Goal: Task Accomplishment & Management: Manage account settings

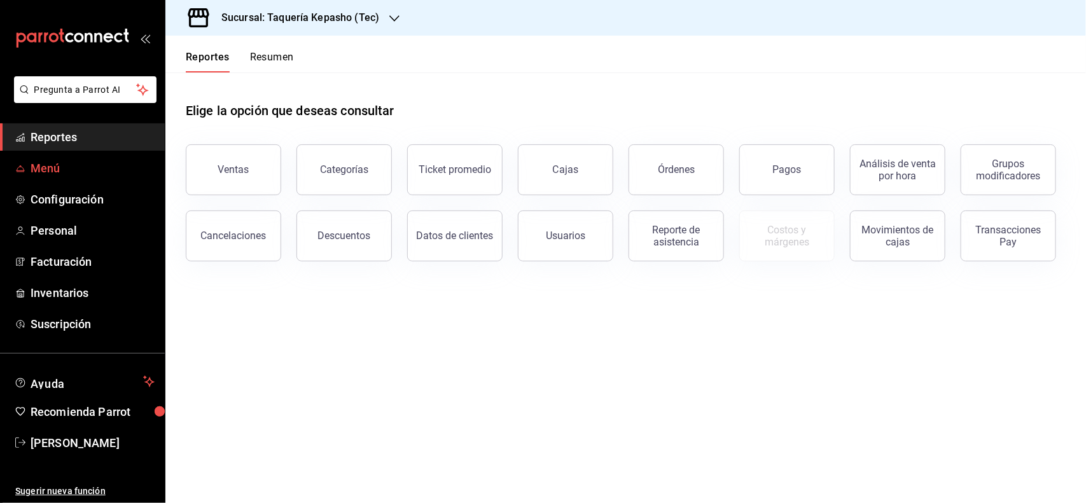
click at [61, 169] on span "Menú" at bounding box center [93, 168] width 124 height 17
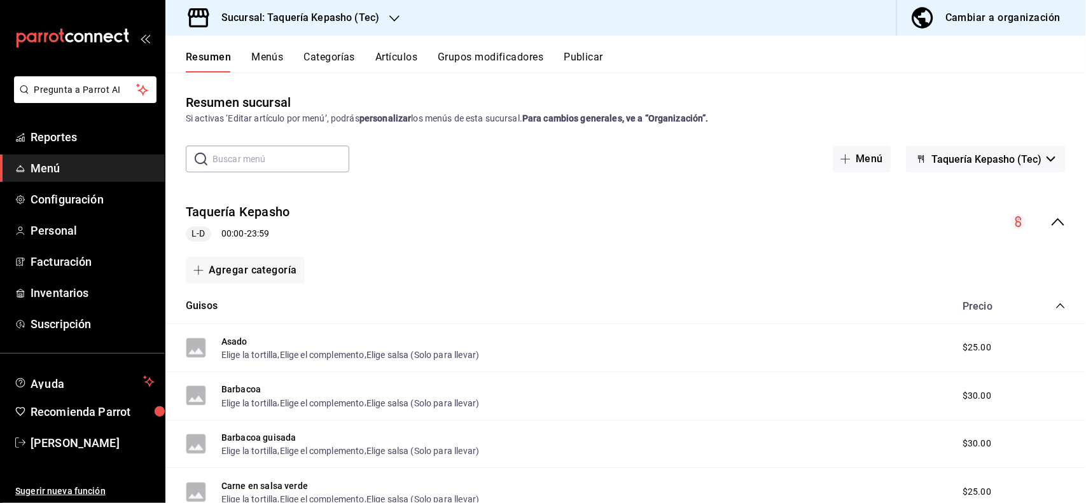
click at [310, 62] on button "Categorías" at bounding box center [330, 62] width 52 height 22
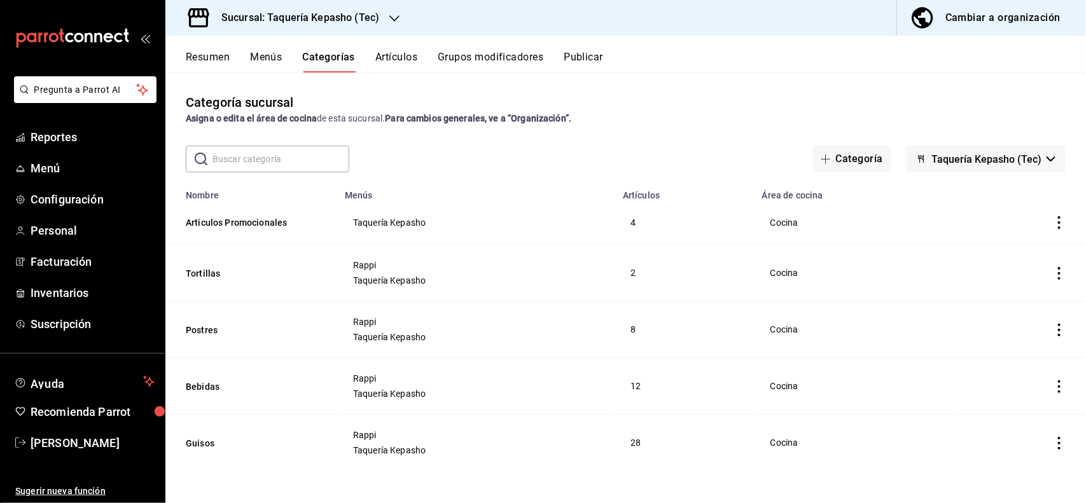
click at [1053, 278] on icon "actions" at bounding box center [1059, 273] width 13 height 13
click at [1039, 303] on li "Editar" at bounding box center [1010, 304] width 76 height 26
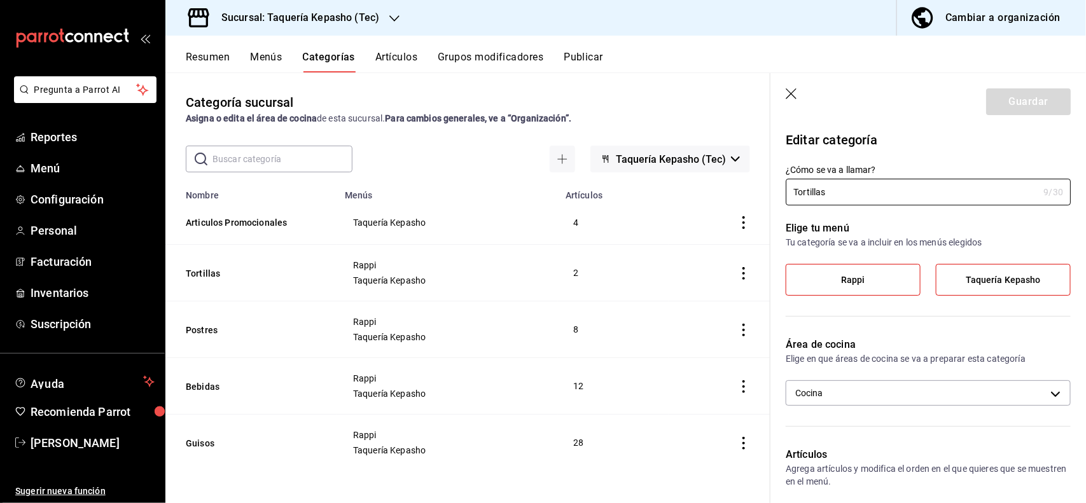
click at [787, 100] on icon "button" at bounding box center [792, 94] width 13 height 13
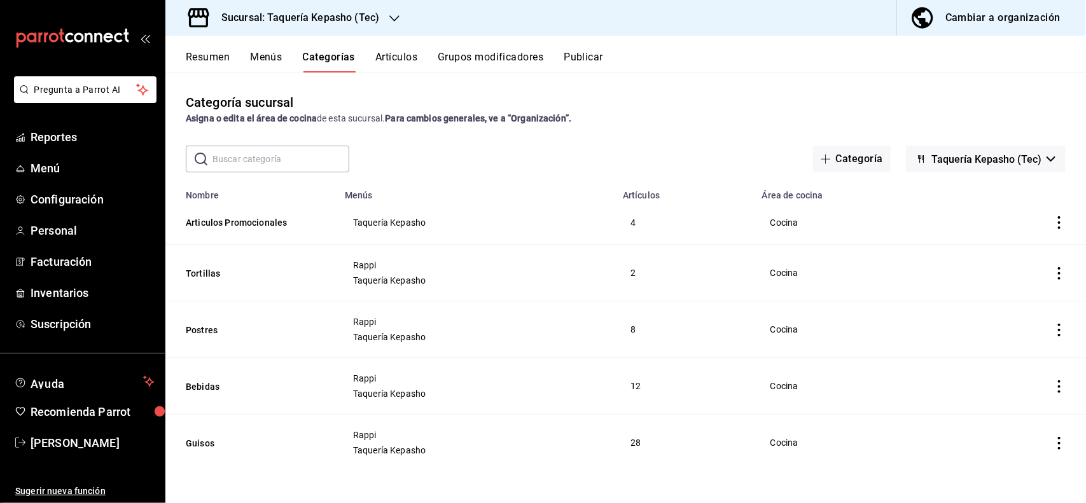
click at [382, 51] on button "Artículos" at bounding box center [396, 62] width 42 height 22
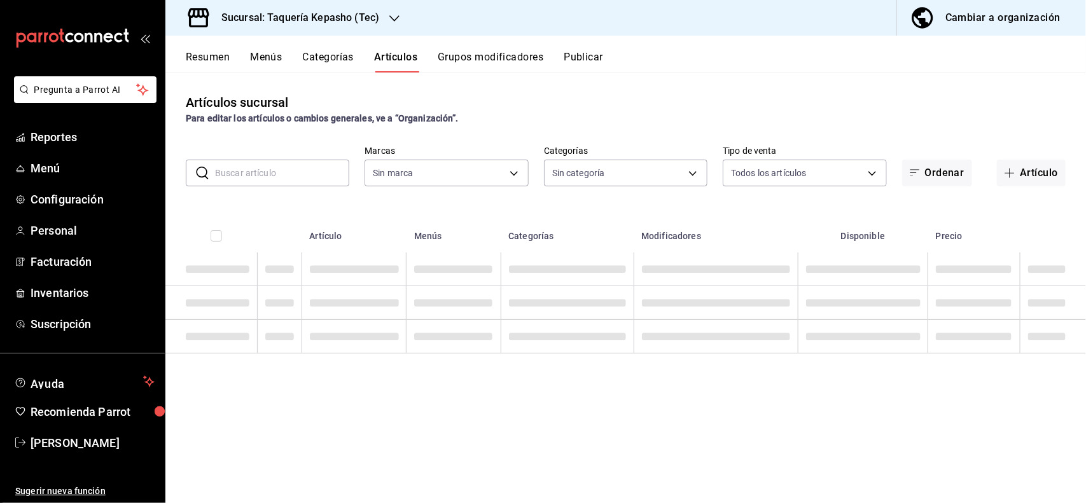
type input "e6131024-a833-4359-a107-7a090e7622df"
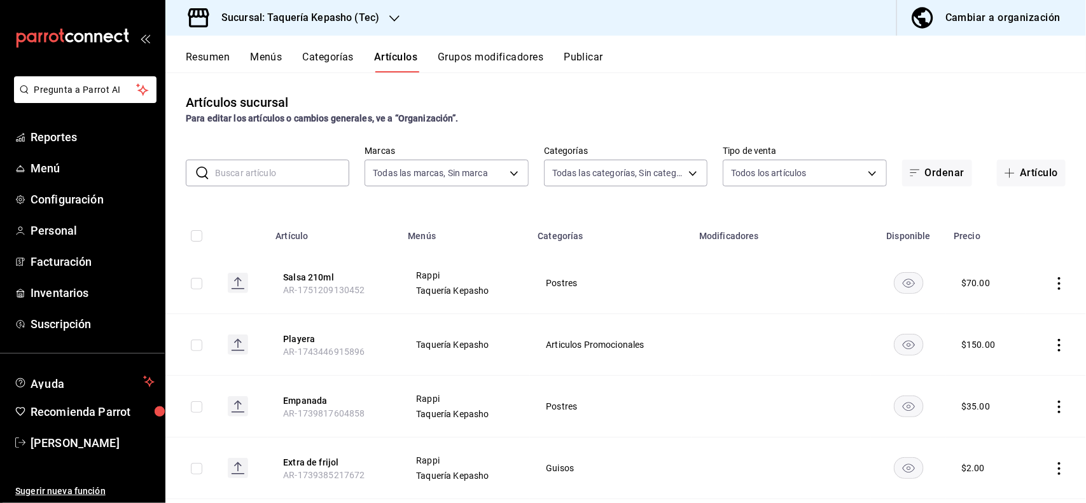
type input "8c37e882-e2e8-4ee0-bb83-5925b247fc13,b80338fb-7be7-40c8-8211-8a9c1e6f79f5,80394…"
click at [949, 178] on button "Ordenar" at bounding box center [937, 173] width 70 height 27
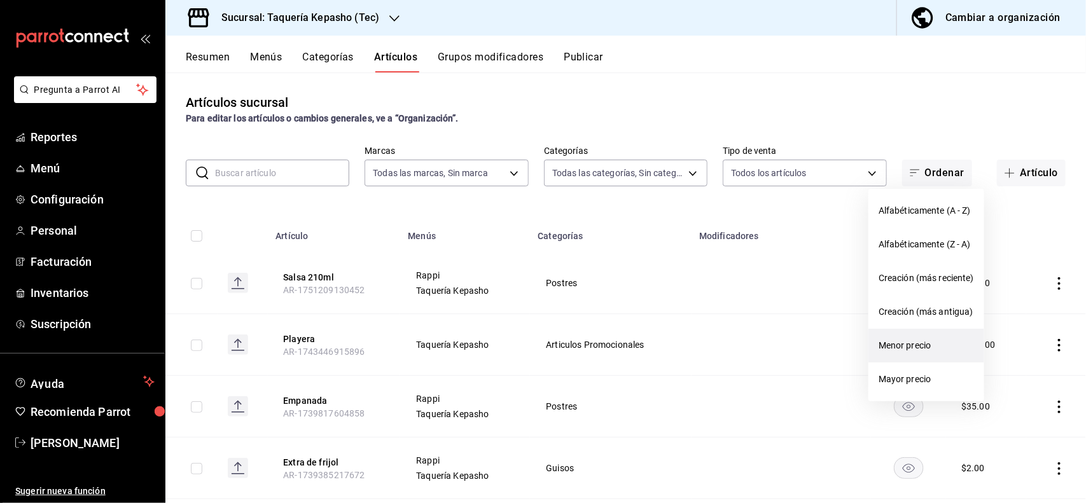
click at [969, 344] on span "Menor precio" at bounding box center [925, 345] width 95 height 13
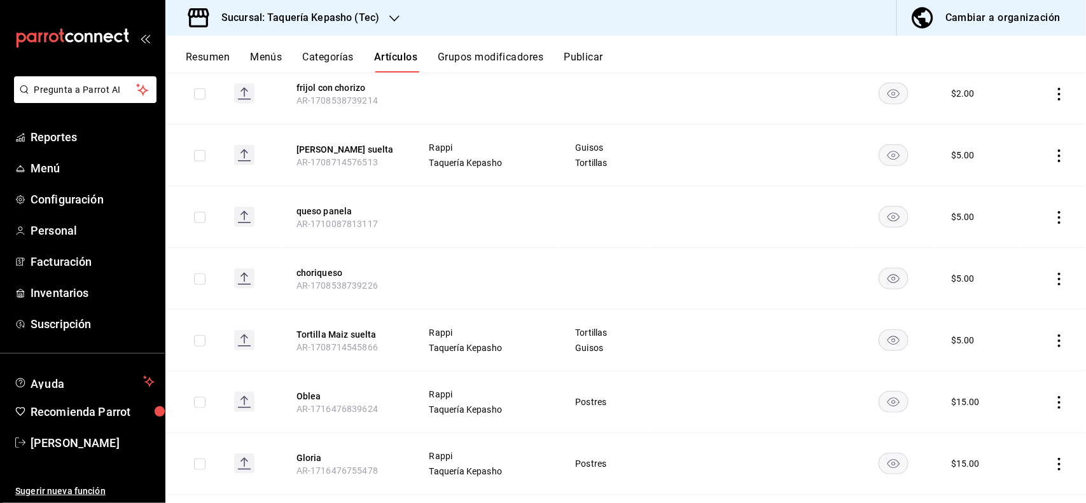
scroll to position [2593, 0]
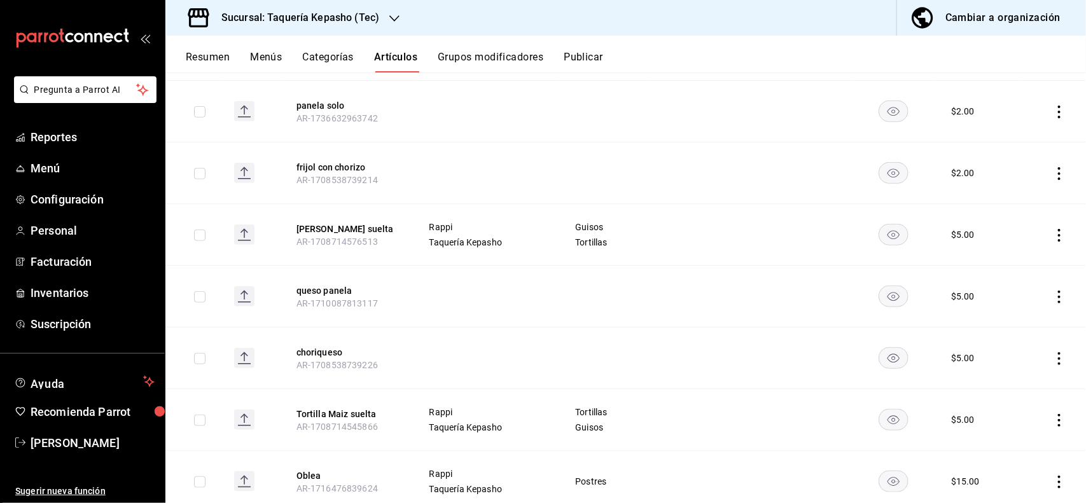
click at [956, 228] on div "$ 5.00" at bounding box center [963, 234] width 24 height 13
click at [1053, 229] on icon "actions" at bounding box center [1059, 235] width 13 height 13
click at [1028, 251] on li "Editar" at bounding box center [998, 255] width 76 height 26
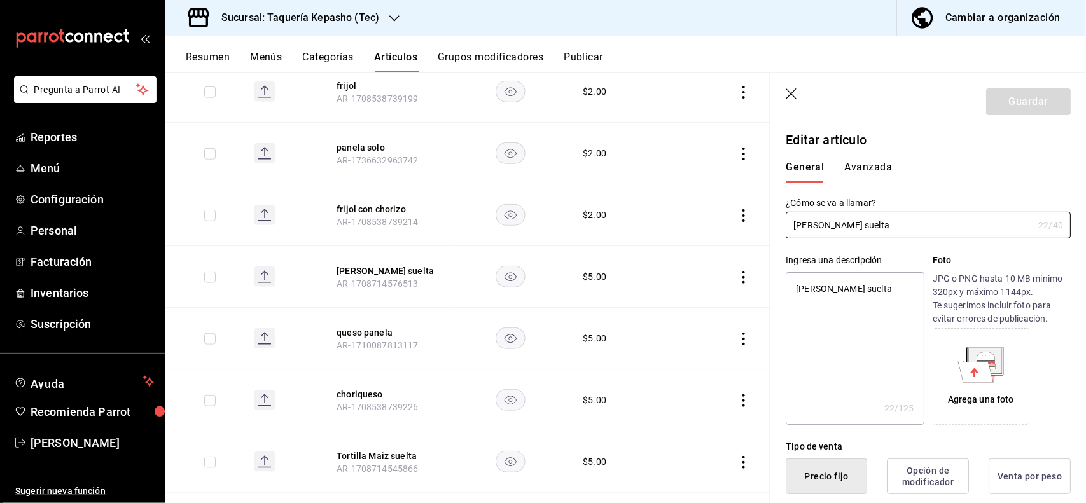
type textarea "x"
type input "$5.00"
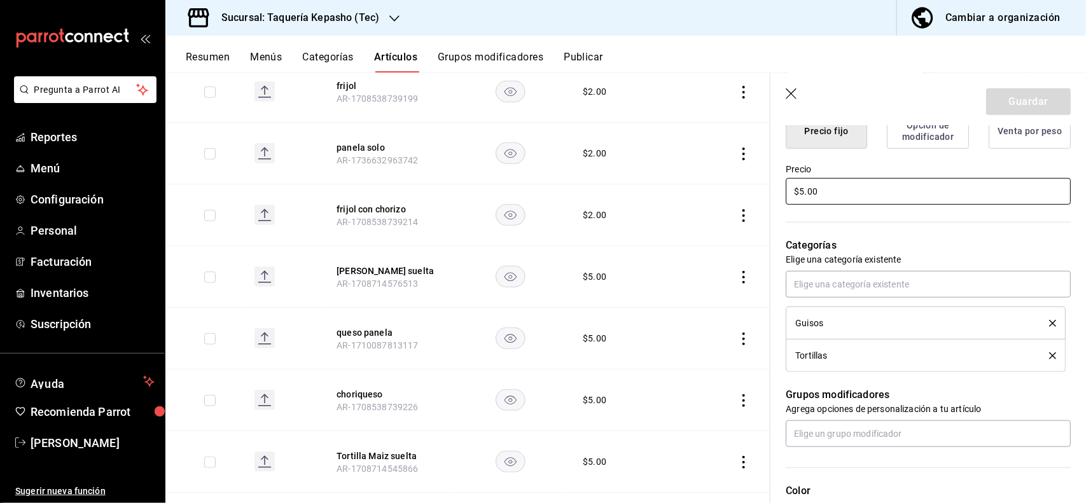
scroll to position [318, 0]
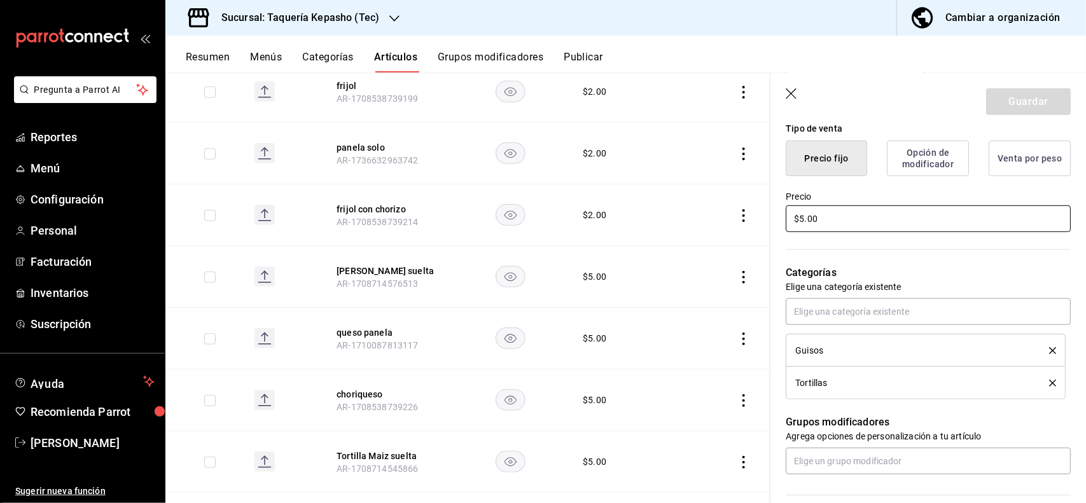
click at [862, 219] on input "$5.00" at bounding box center [928, 218] width 285 height 27
type textarea "x"
type input "$5.00"
type textarea "x"
type input "$5.00"
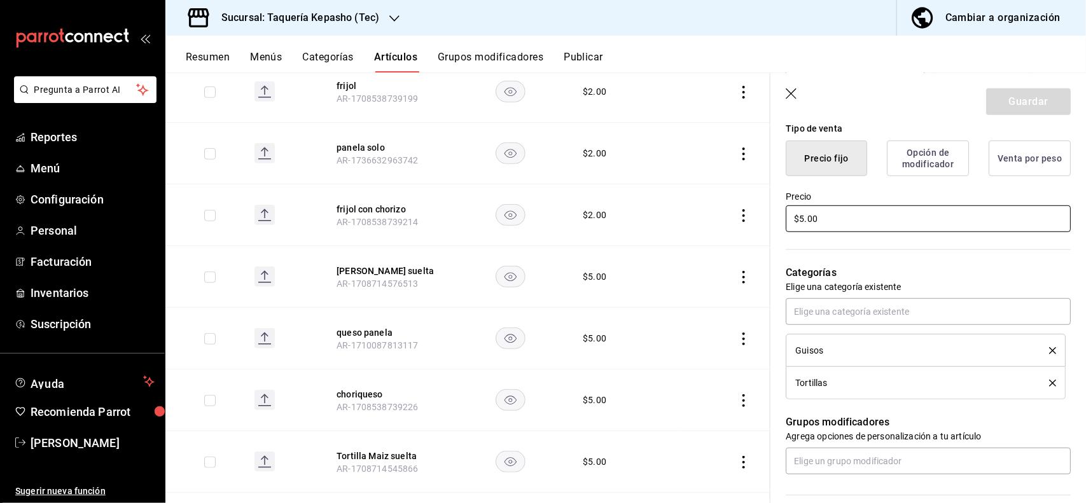
type textarea "x"
type input "$5.00"
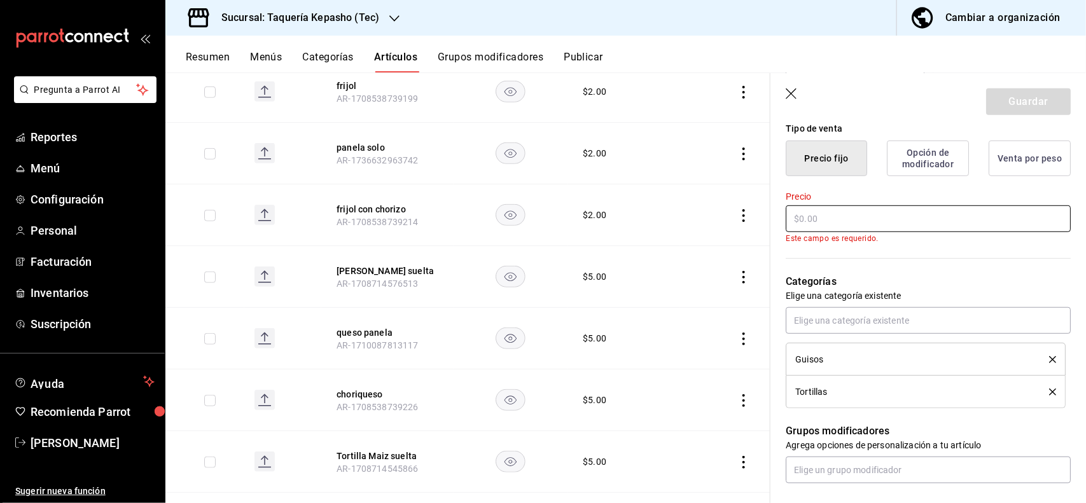
type textarea "x"
type input "$1.00"
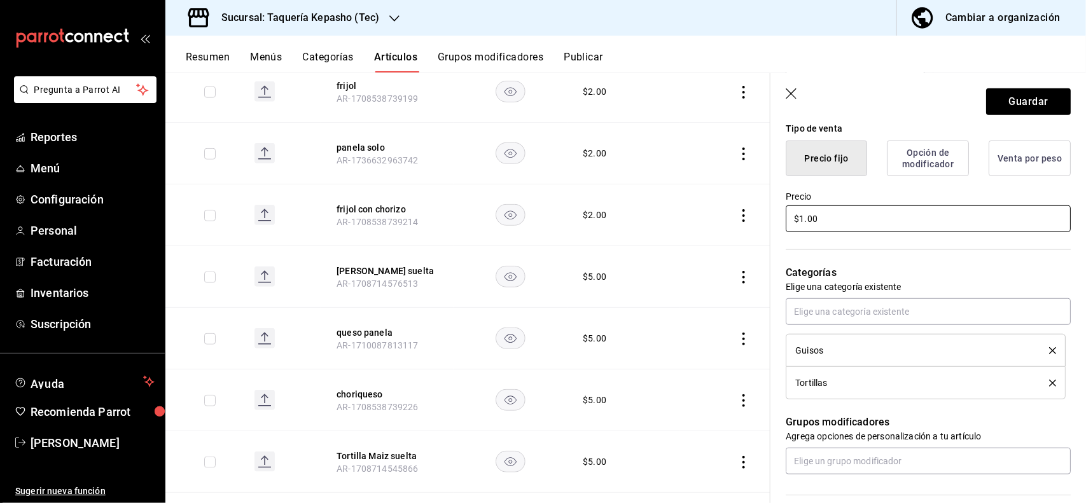
type textarea "x"
type input "$10.00"
click at [1032, 107] on button "Guardar" at bounding box center [1028, 101] width 85 height 27
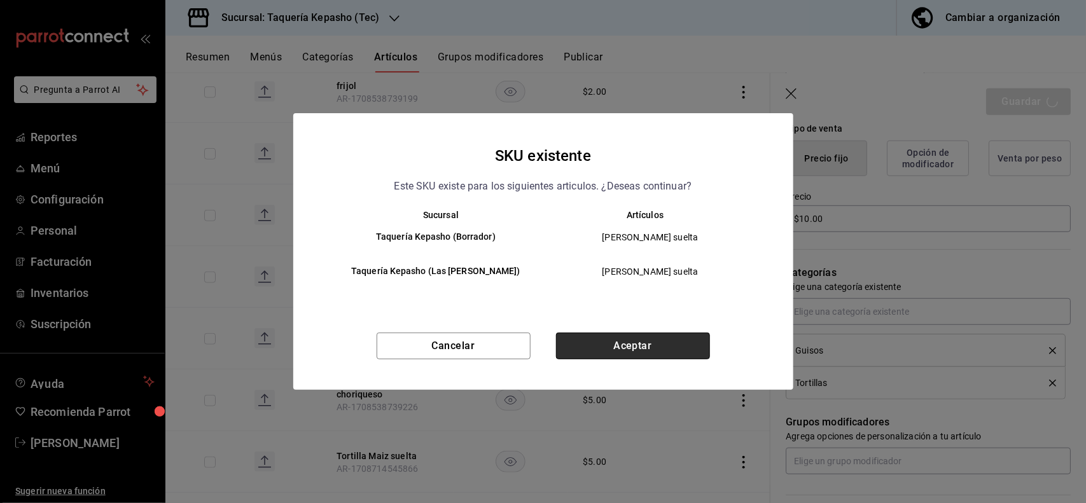
click at [646, 348] on button "Aceptar" at bounding box center [633, 346] width 154 height 27
type textarea "x"
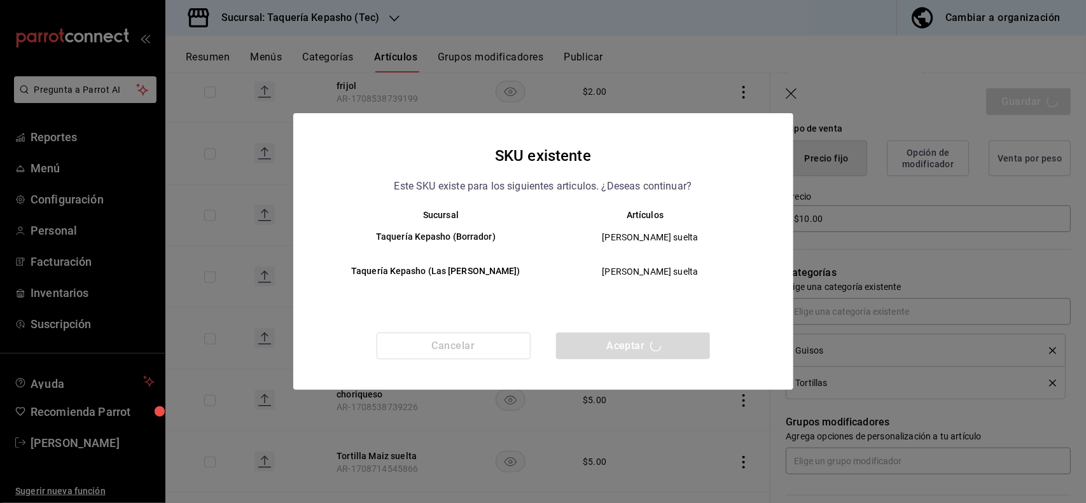
type textarea "x"
type input "AR-1758296752106"
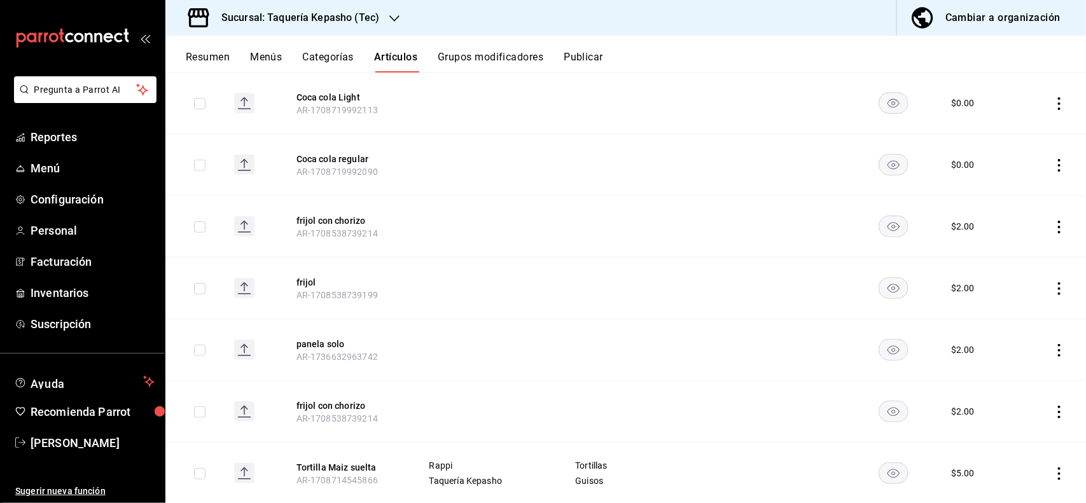
scroll to position [2593, 0]
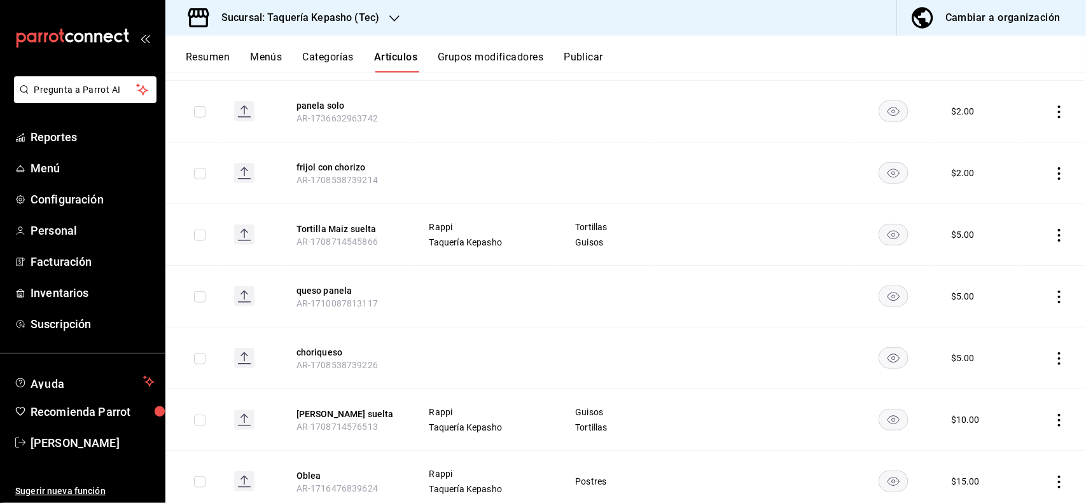
click at [1053, 229] on icon "actions" at bounding box center [1059, 235] width 13 height 13
click at [1022, 260] on span "Editar" at bounding box center [1009, 254] width 33 height 13
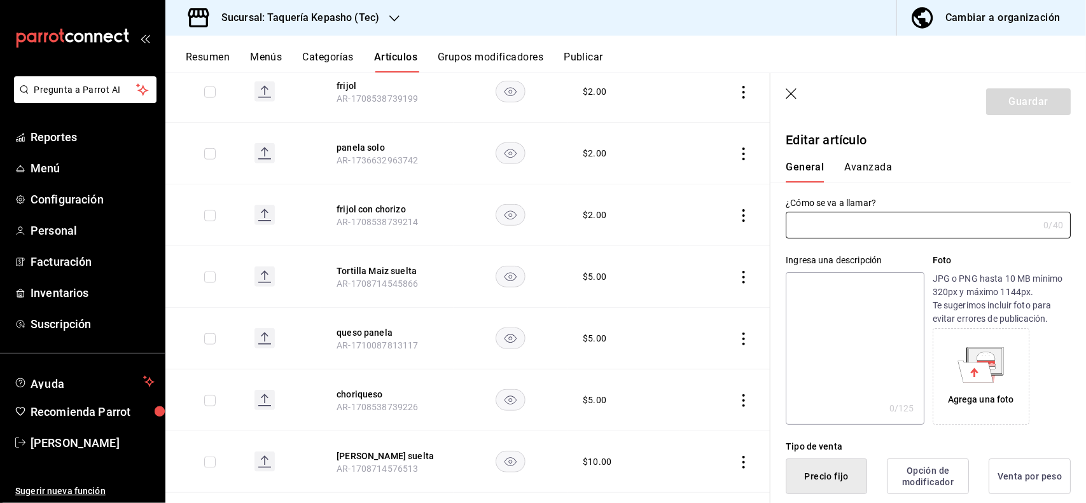
type input "Tortilla Maiz suelta"
type textarea "Tortilla Maiz suelta"
type textarea "x"
type input "AR-1708714545866"
type textarea "x"
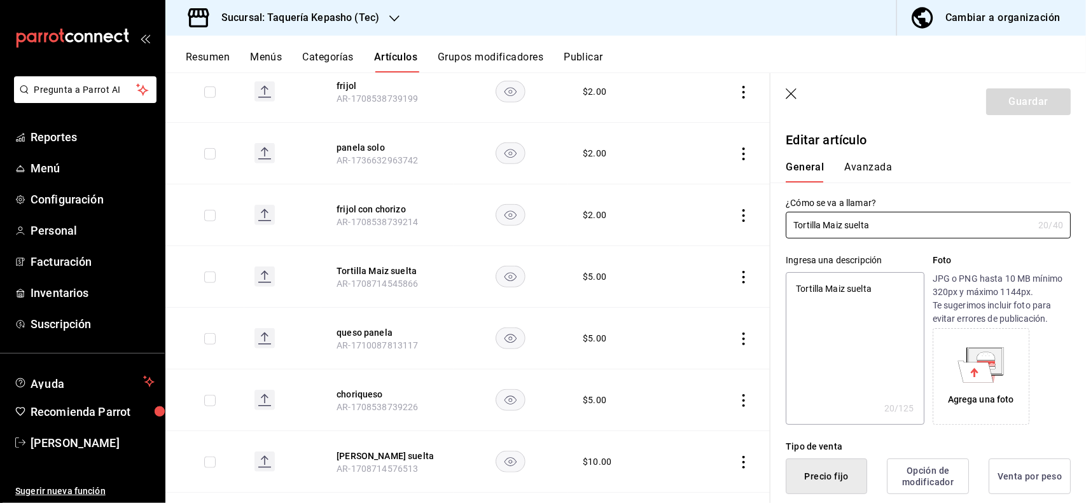
type input "$5.00"
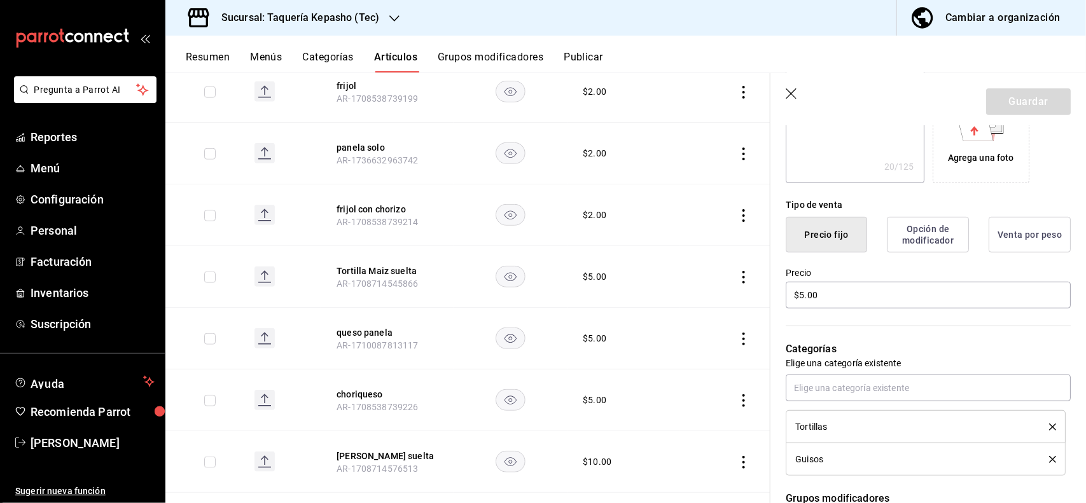
scroll to position [239, 0]
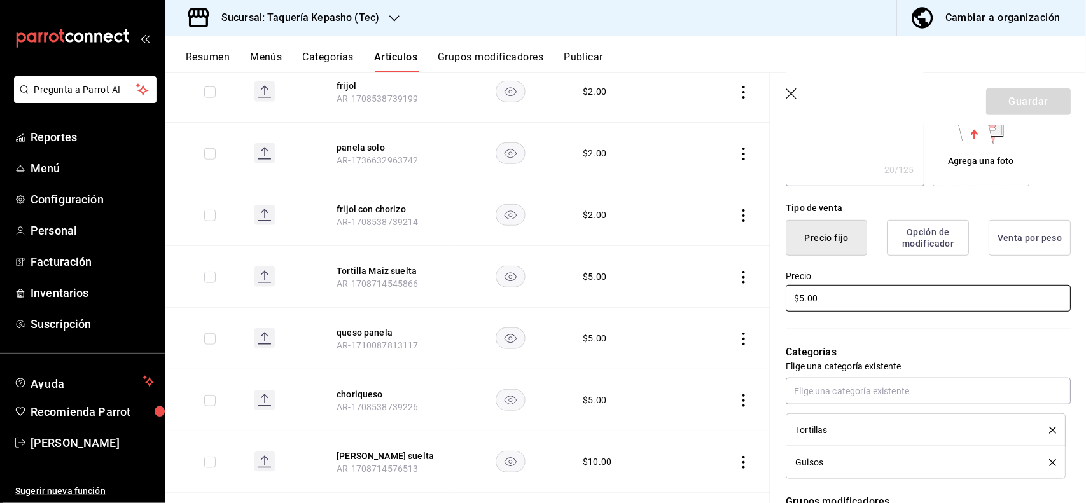
click at [826, 298] on input "$5.00" at bounding box center [928, 298] width 285 height 27
type textarea "x"
type input "$5.00"
type textarea "x"
type input "$5.00"
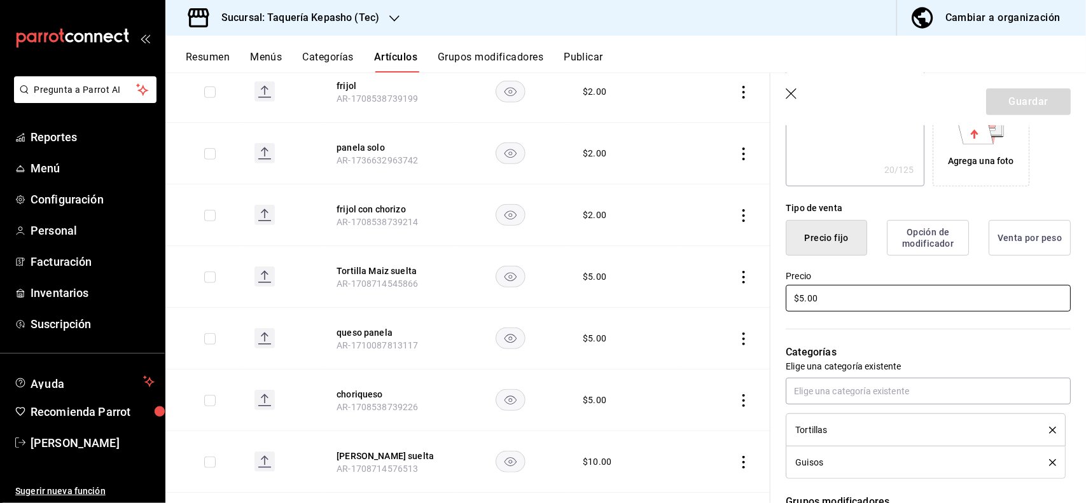
type textarea "x"
type input "$5.00"
type textarea "x"
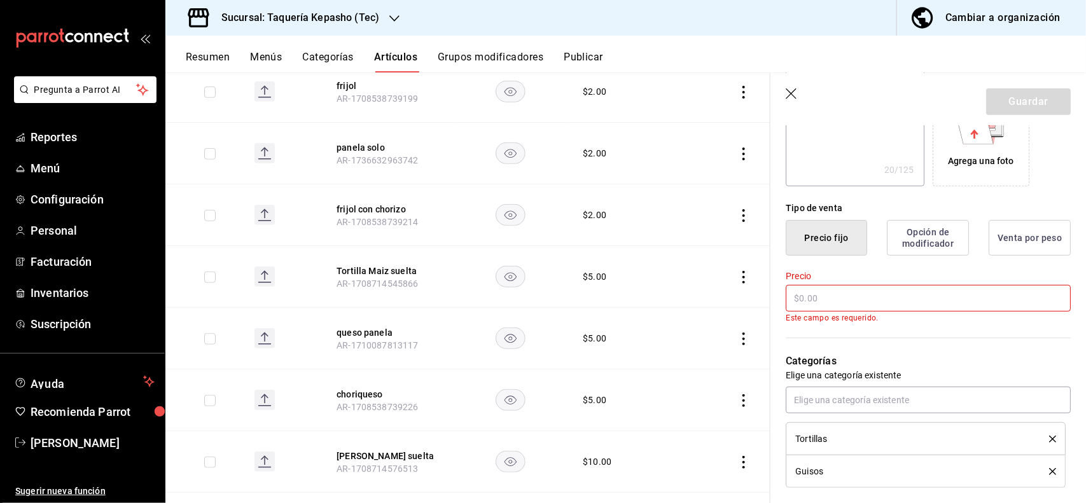
type input "$1.00"
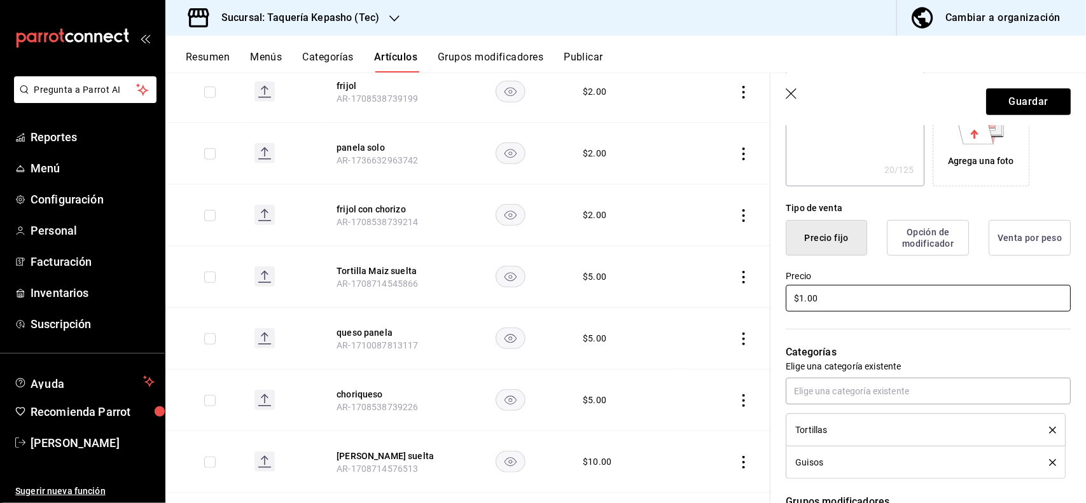
type textarea "x"
type input "$10.00"
click at [1023, 109] on button "Guardar" at bounding box center [1028, 101] width 85 height 27
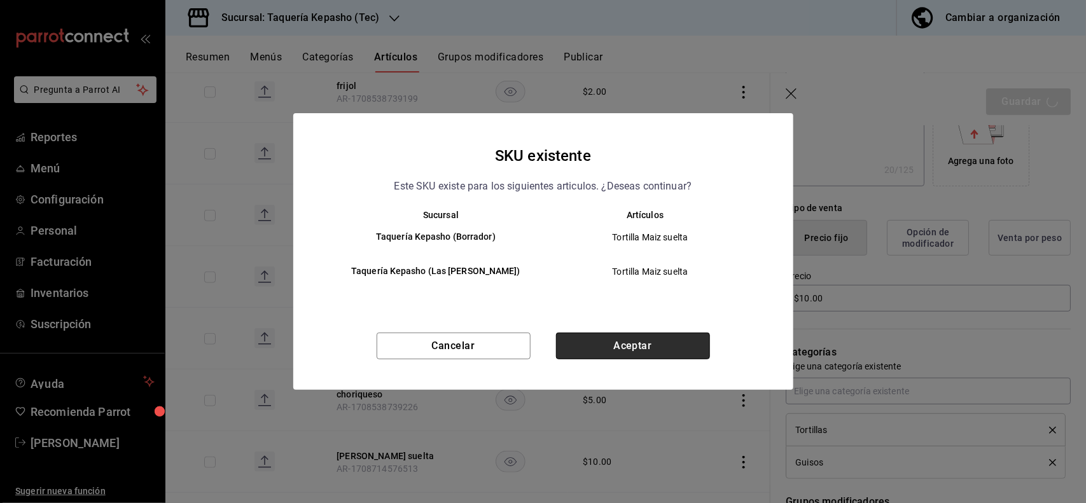
click at [690, 339] on button "Aceptar" at bounding box center [633, 346] width 154 height 27
type textarea "x"
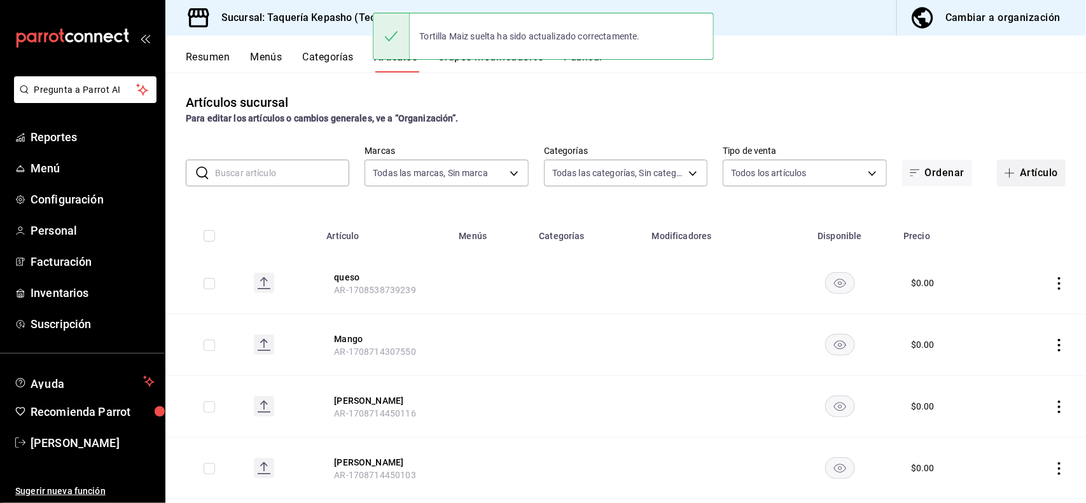
click at [1016, 172] on button "Artículo" at bounding box center [1031, 173] width 69 height 27
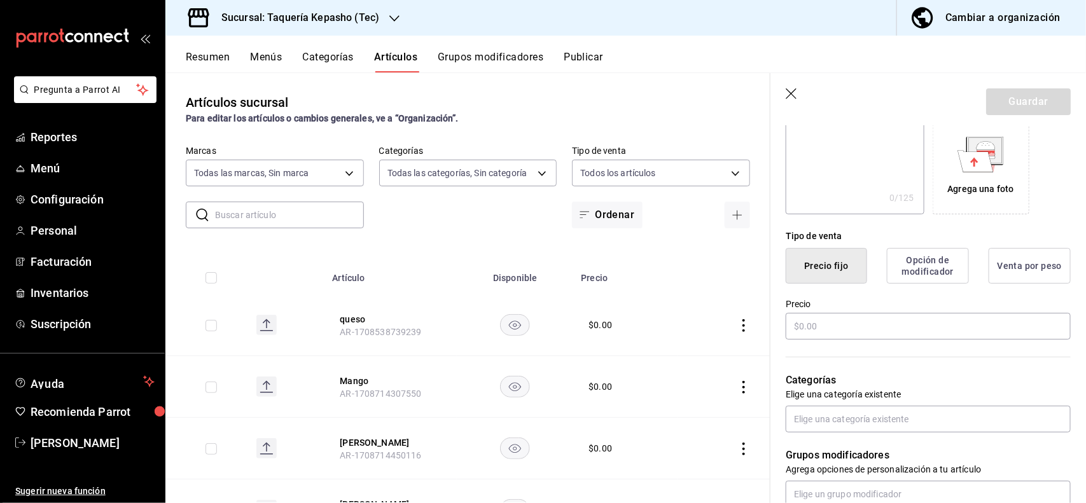
scroll to position [239, 0]
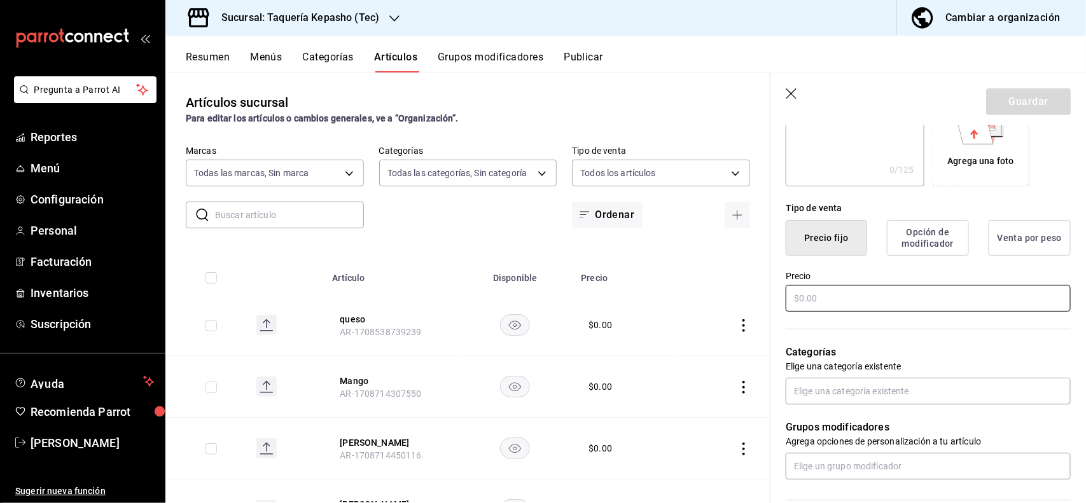
type input "[PERSON_NAME]"
click at [868, 290] on input "text" at bounding box center [928, 298] width 285 height 27
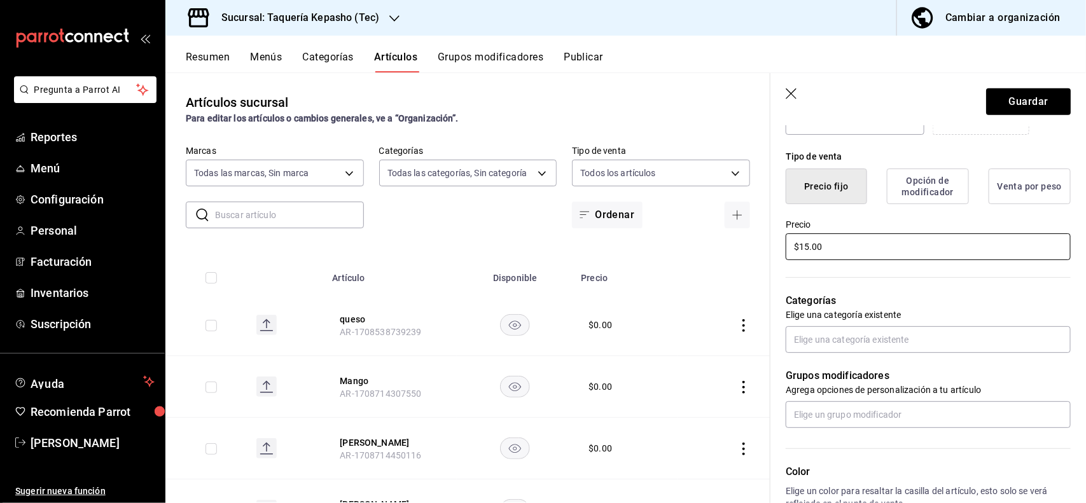
scroll to position [318, 0]
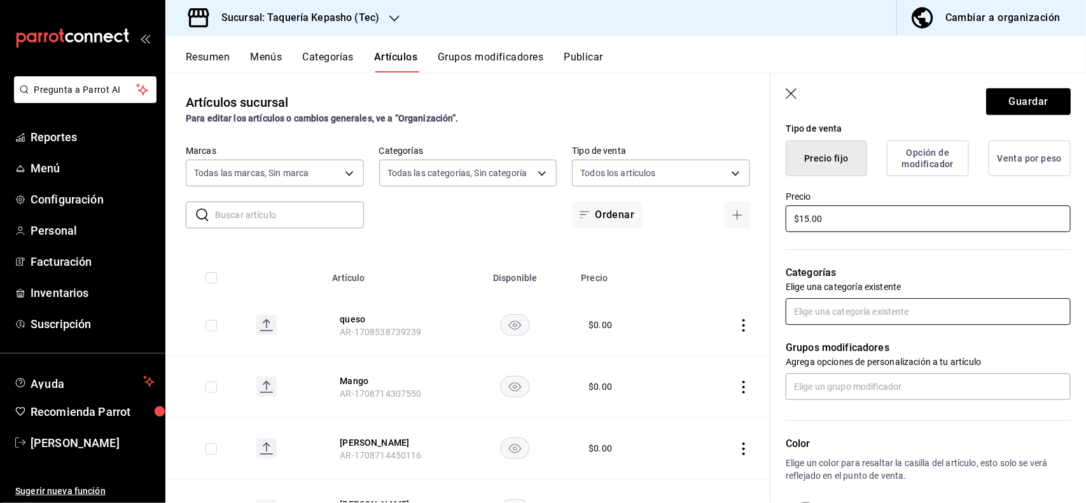
type input "$15.00"
click at [854, 321] on input "text" at bounding box center [928, 311] width 285 height 27
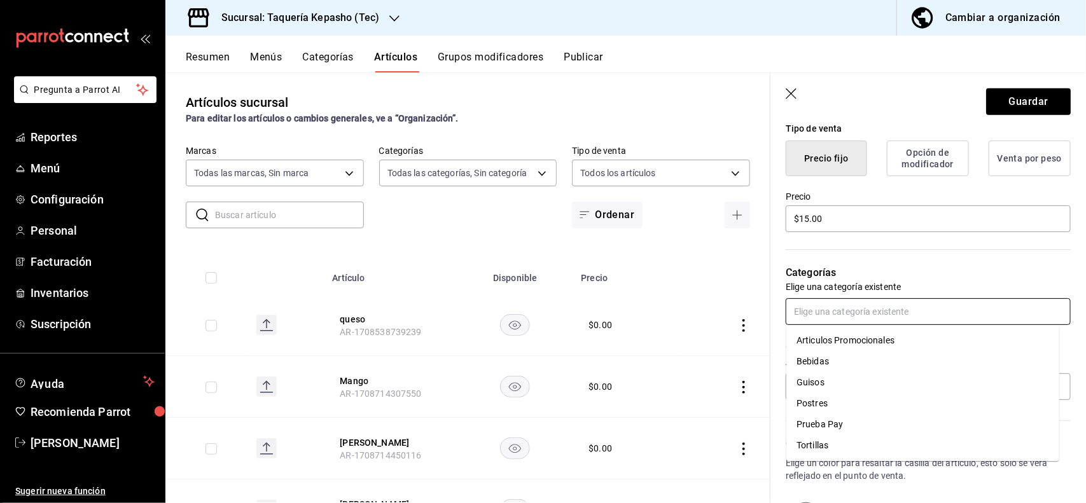
click at [835, 361] on li "Bebidas" at bounding box center [922, 361] width 273 height 21
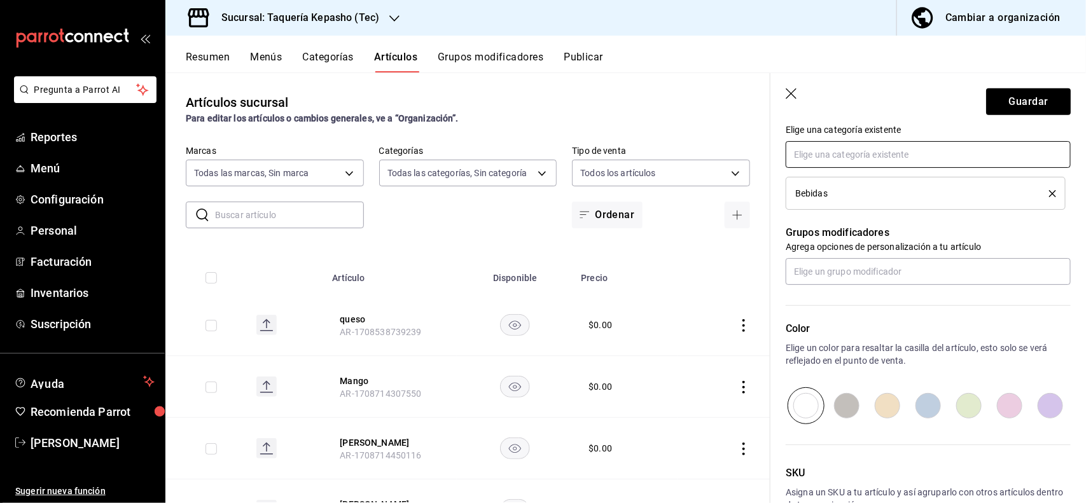
scroll to position [477, 0]
click at [847, 270] on input "text" at bounding box center [928, 269] width 285 height 27
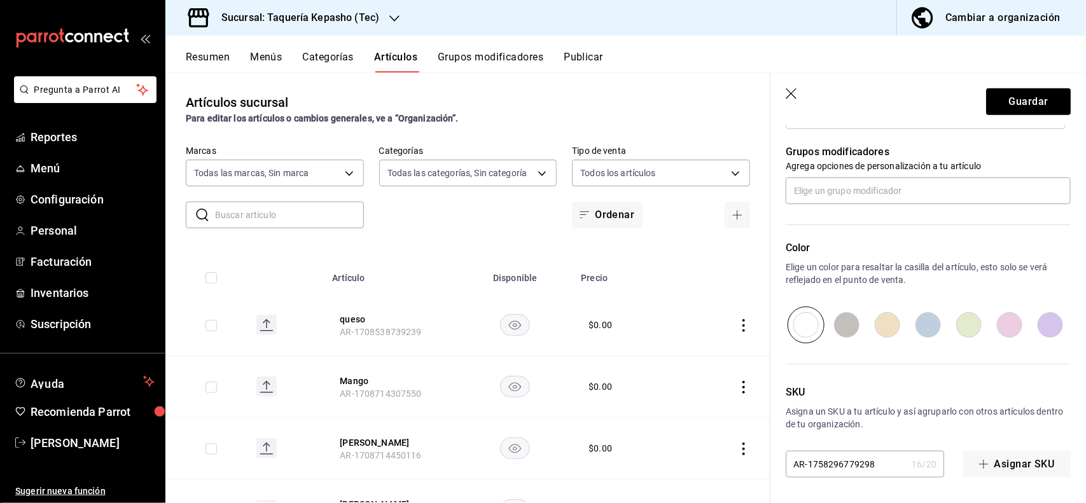
click at [1030, 319] on input "radio" at bounding box center [1050, 325] width 41 height 37
radio input "true"
click at [1015, 103] on button "Guardar" at bounding box center [1028, 101] width 85 height 27
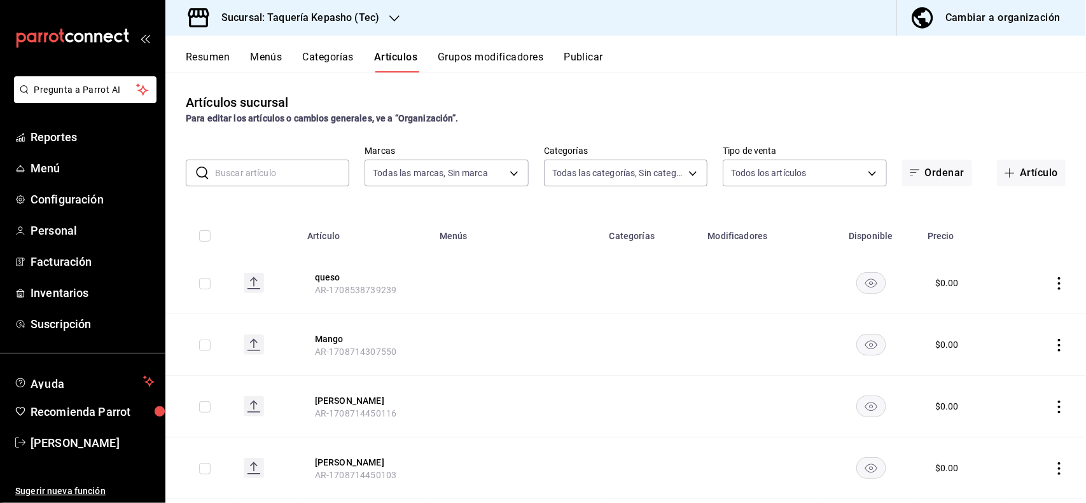
click at [204, 60] on button "Resumen" at bounding box center [208, 62] width 44 height 22
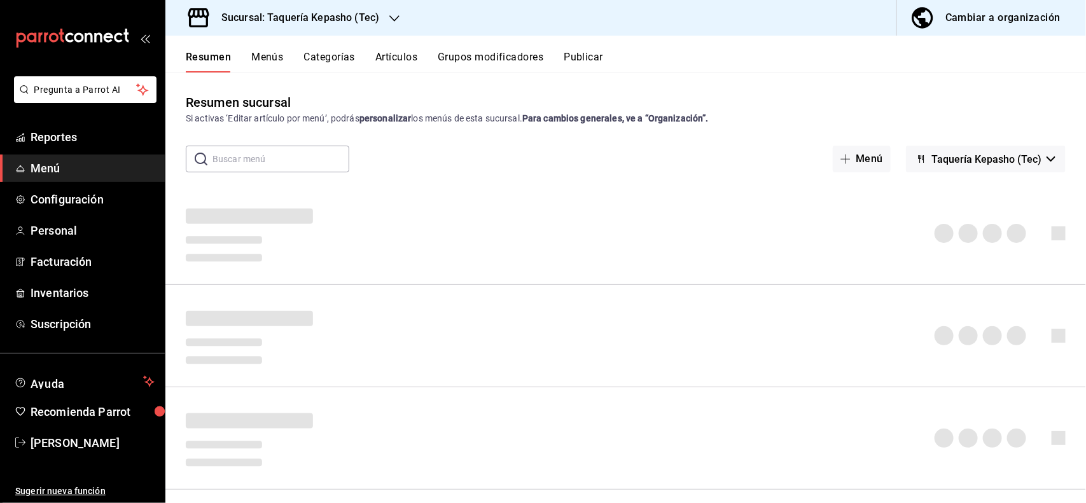
click at [579, 67] on button "Publicar" at bounding box center [583, 62] width 39 height 22
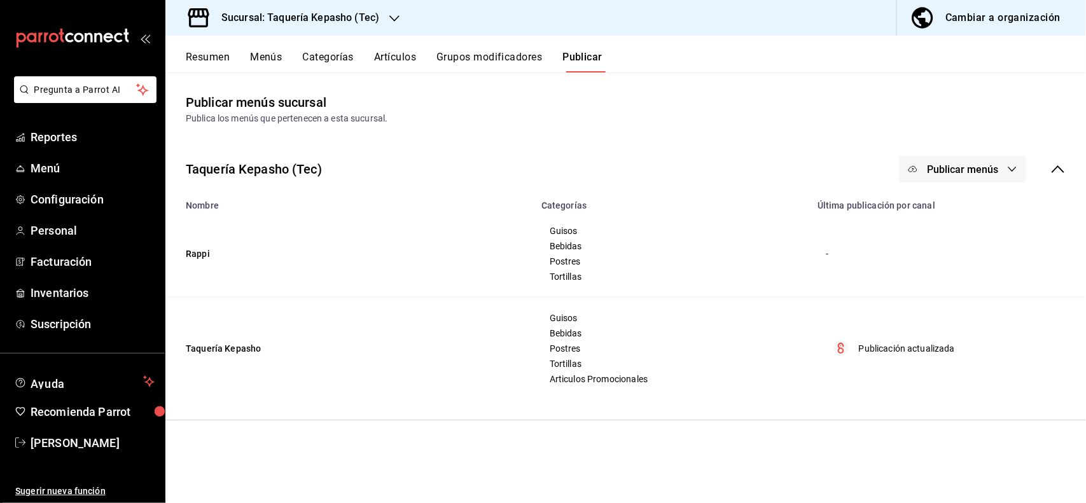
click at [943, 173] on span "Publicar menús" at bounding box center [962, 169] width 71 height 12
click at [955, 205] on span "Punto de venta" at bounding box center [980, 210] width 61 height 13
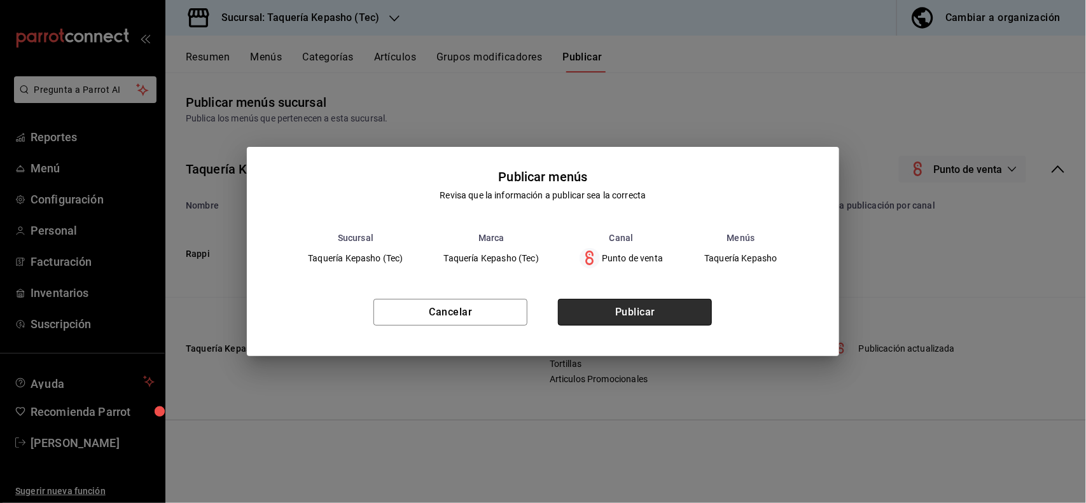
click at [684, 305] on button "Publicar" at bounding box center [635, 312] width 154 height 27
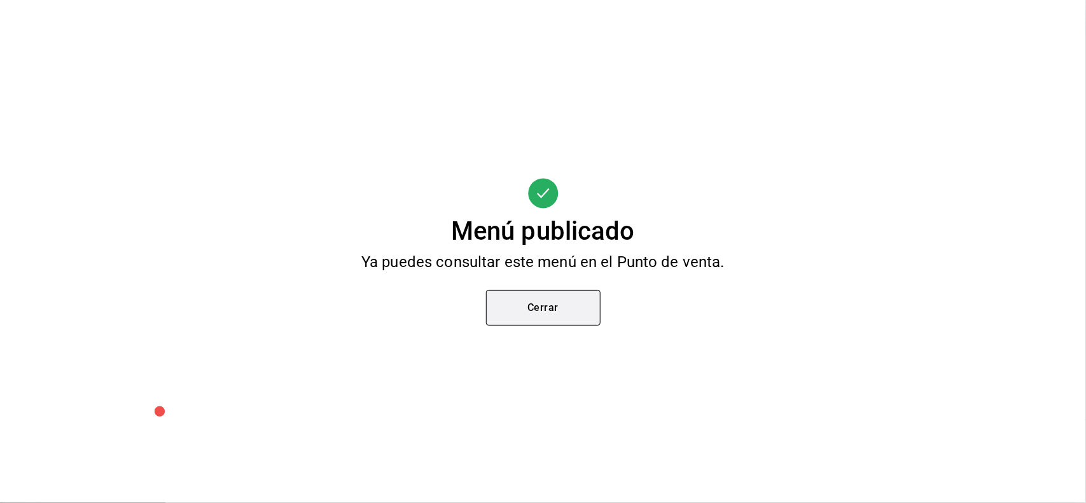
click at [571, 298] on button "Cerrar" at bounding box center [543, 308] width 114 height 36
